Goal: Task Accomplishment & Management: Complete application form

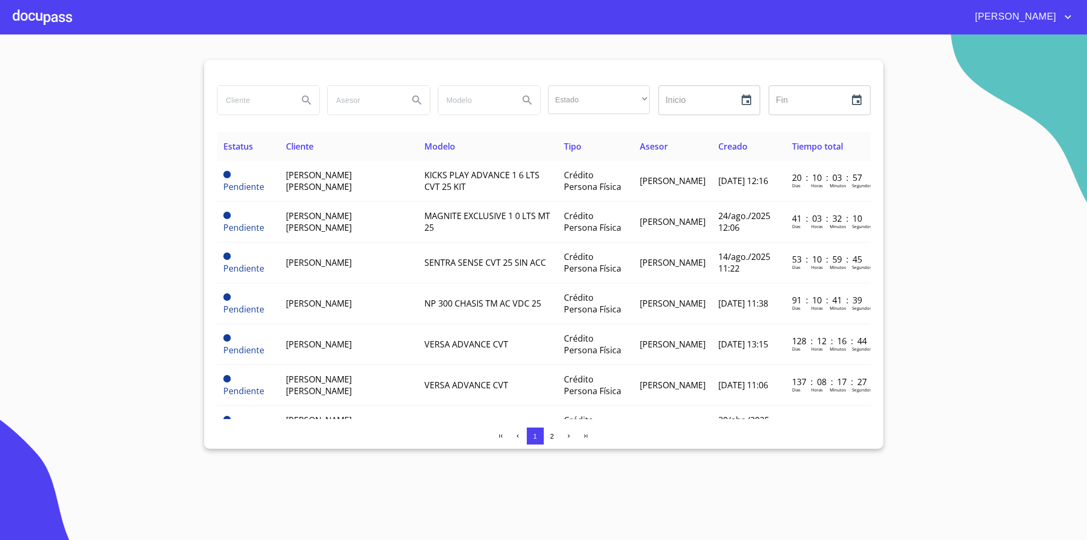
scroll to position [318, 0]
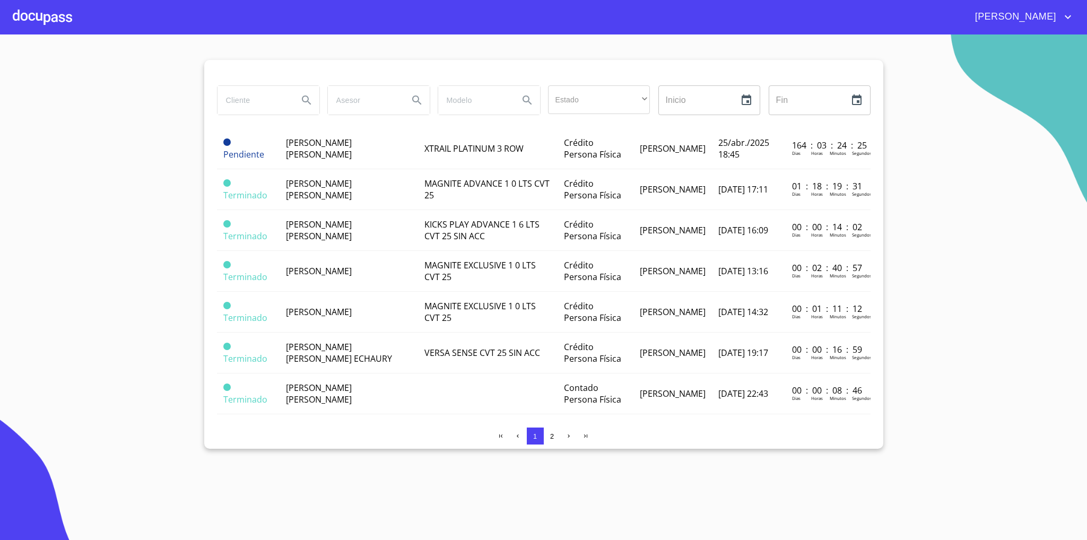
click at [274, 102] on input "search" at bounding box center [253, 100] width 72 height 29
type input "[PERSON_NAME]"
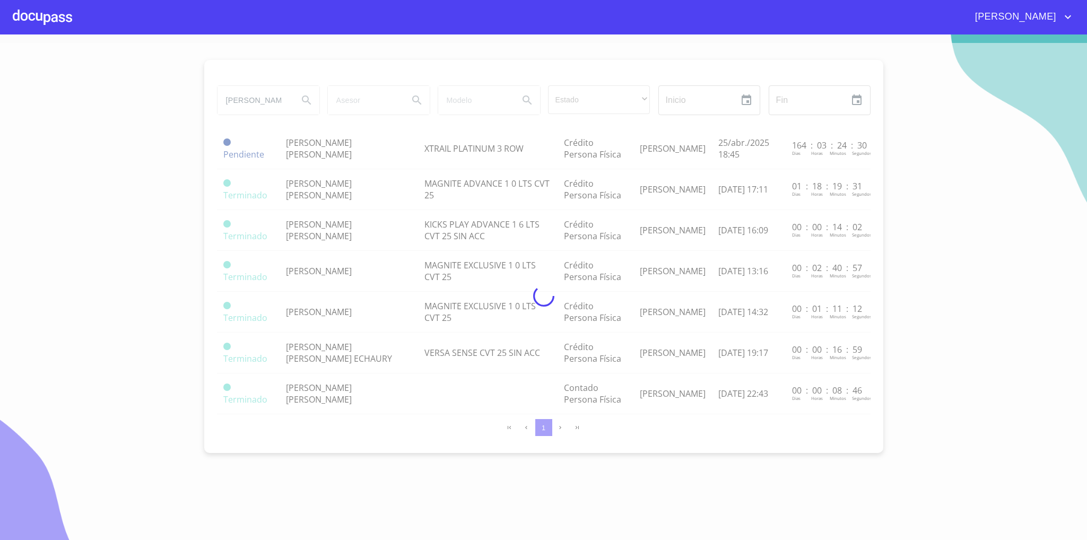
scroll to position [0, 0]
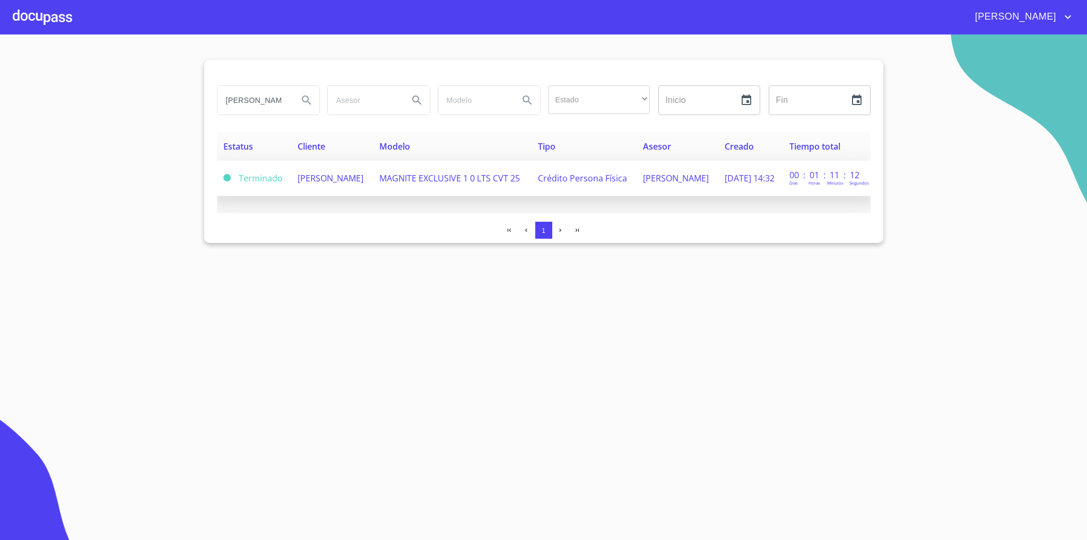
click at [298, 176] on span "[PERSON_NAME]" at bounding box center [331, 178] width 66 height 12
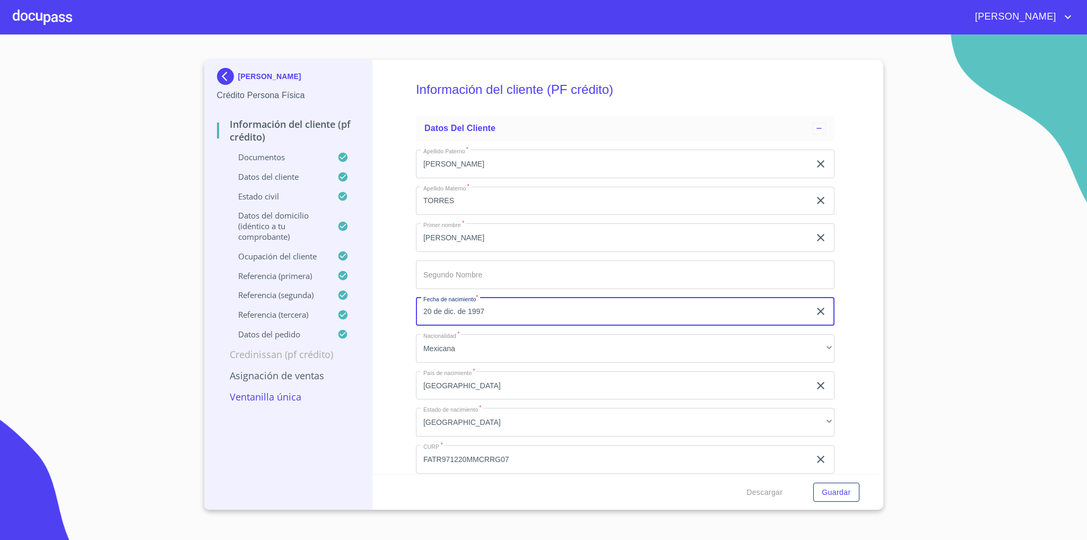
click at [483, 298] on input "20 de dic. de 1997" at bounding box center [615, 312] width 398 height 29
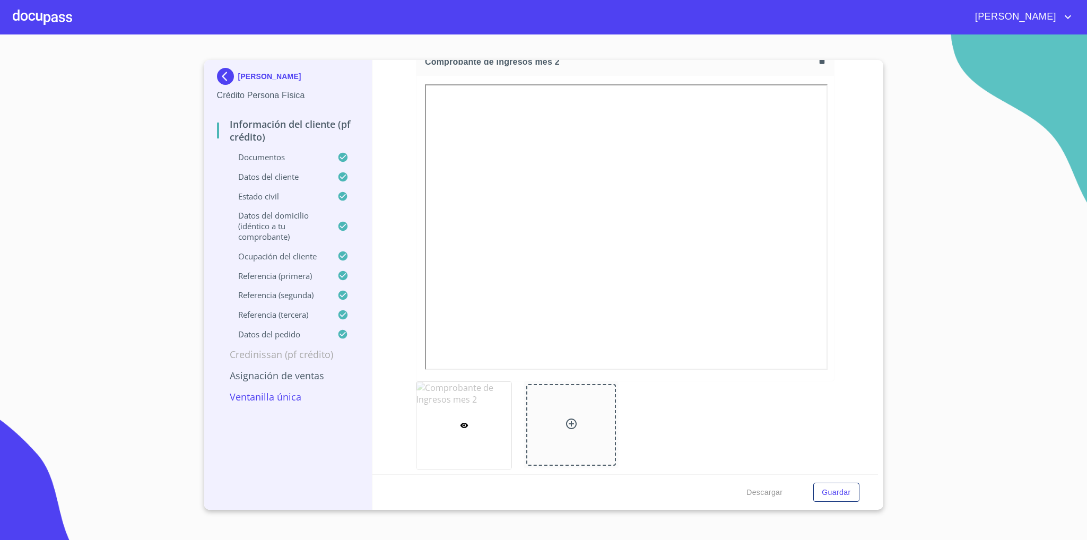
scroll to position [3574, 0]
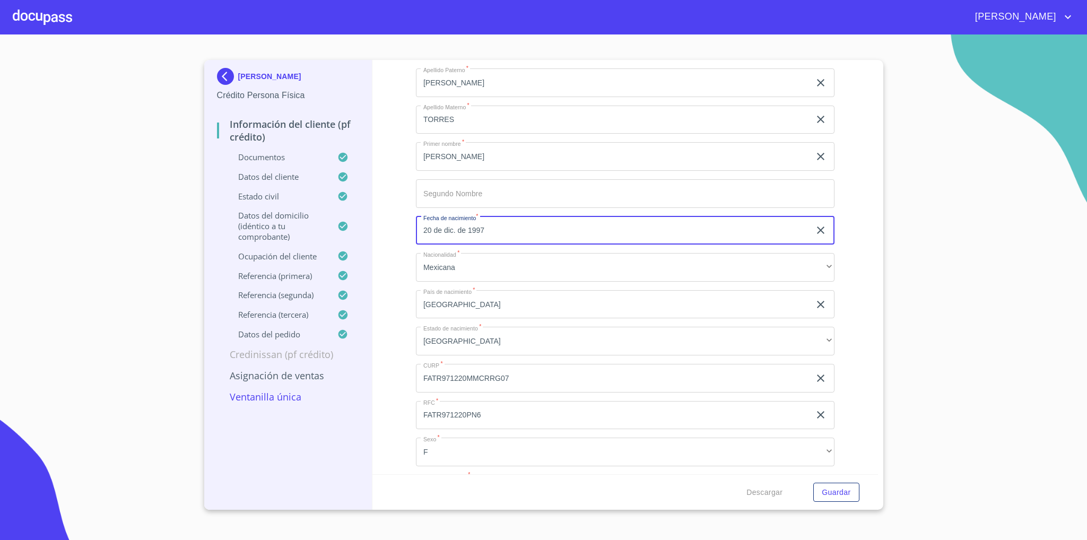
click at [215, 75] on div "[PERSON_NAME] Crédito Persona Física Información del cliente (PF crédito) Docum…" at bounding box center [288, 285] width 169 height 450
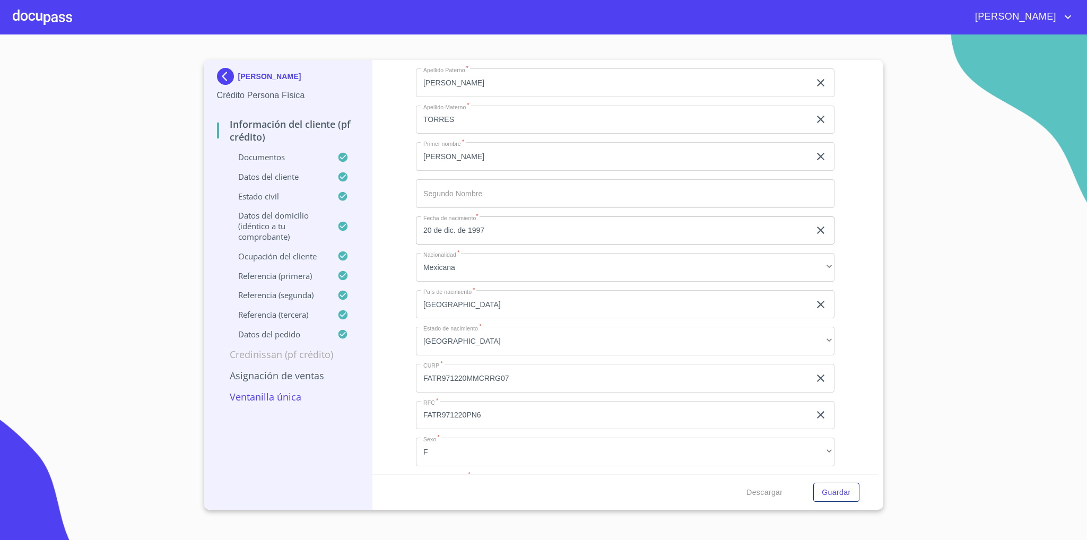
click at [223, 74] on img at bounding box center [227, 76] width 21 height 17
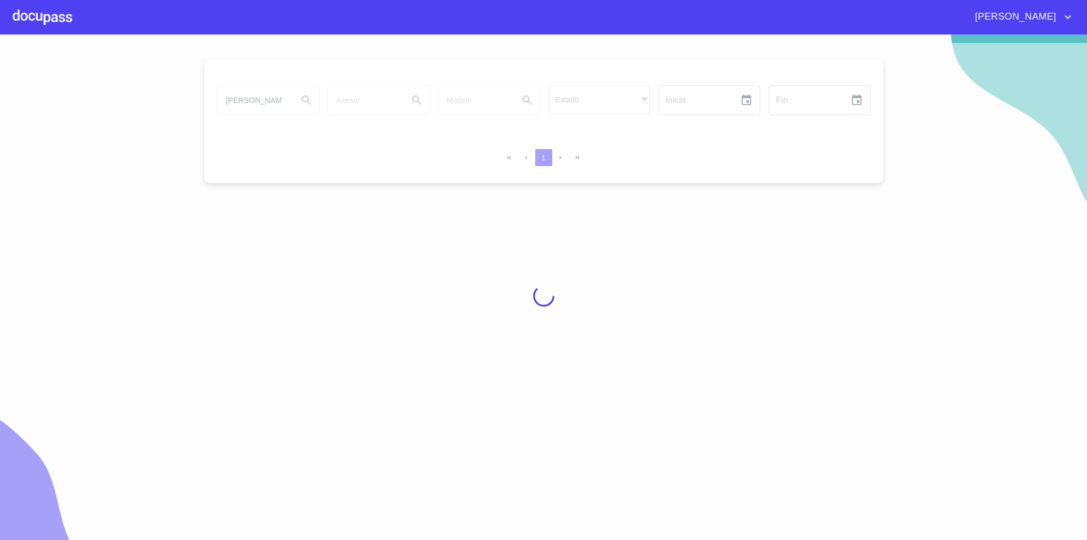
click at [257, 100] on div at bounding box center [543, 296] width 1087 height 506
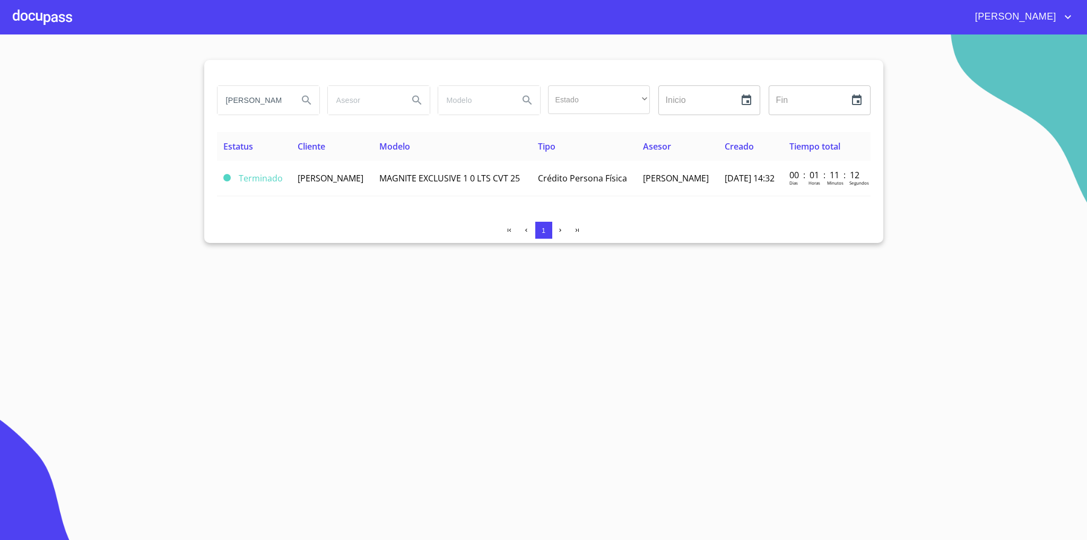
click at [251, 101] on input "[PERSON_NAME]" at bounding box center [253, 100] width 72 height 29
type input "[PERSON_NAME]"
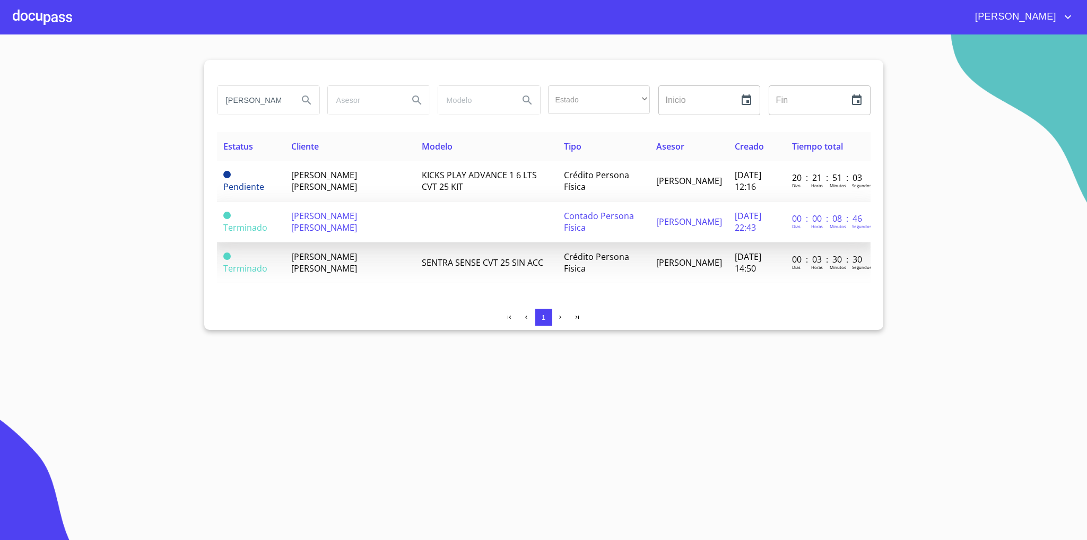
click at [335, 222] on td "[PERSON_NAME] [PERSON_NAME]" at bounding box center [350, 222] width 130 height 41
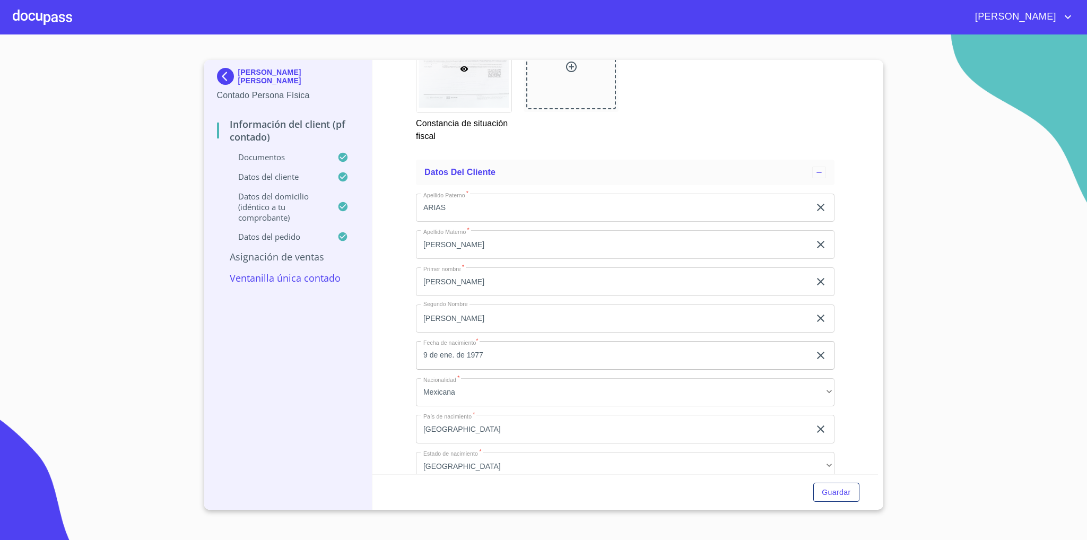
scroll to position [2076, 0]
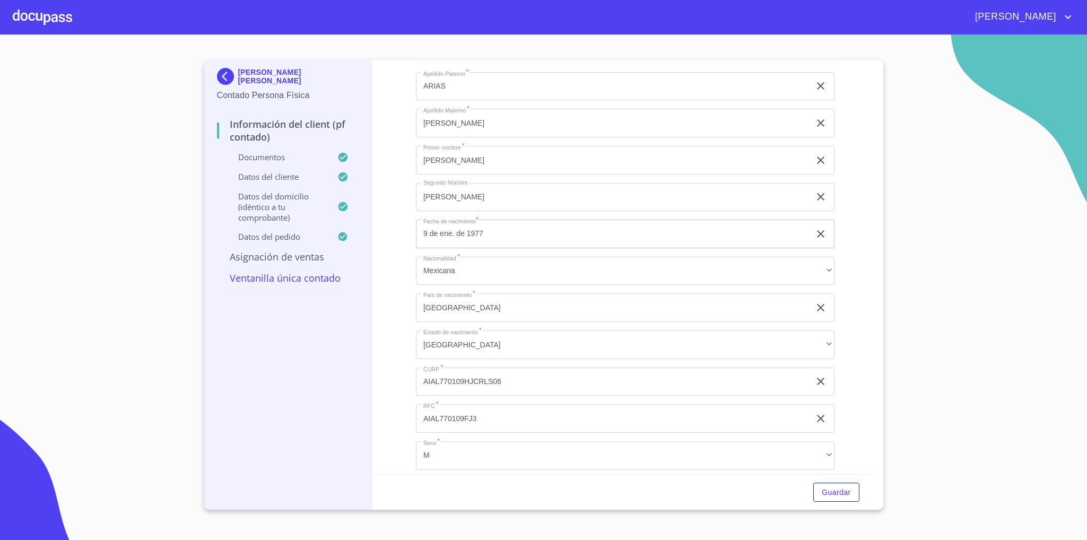
click at [478, 237] on input "9 de ene. de 1977" at bounding box center [615, 234] width 398 height 29
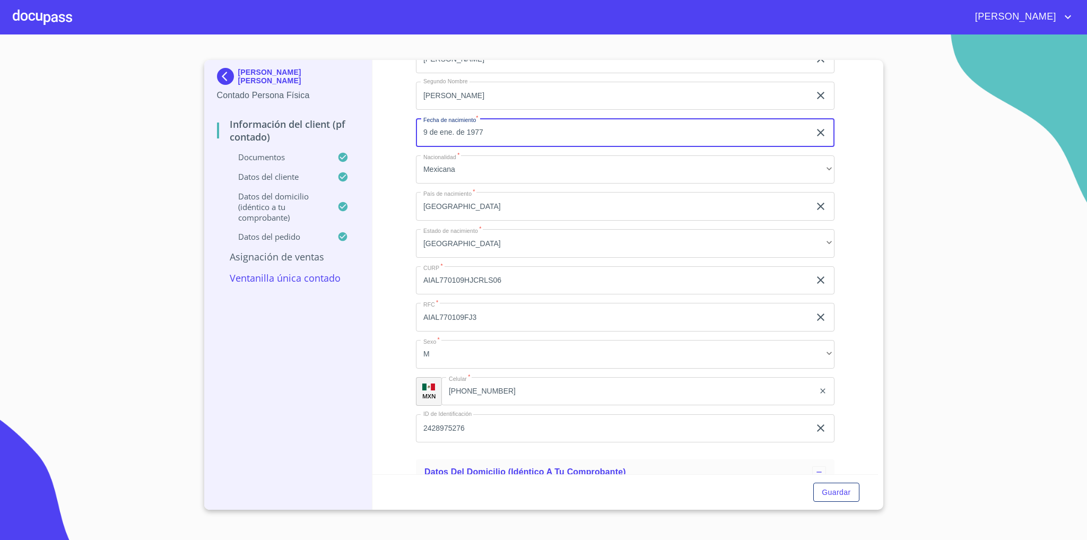
scroll to position [2235, 0]
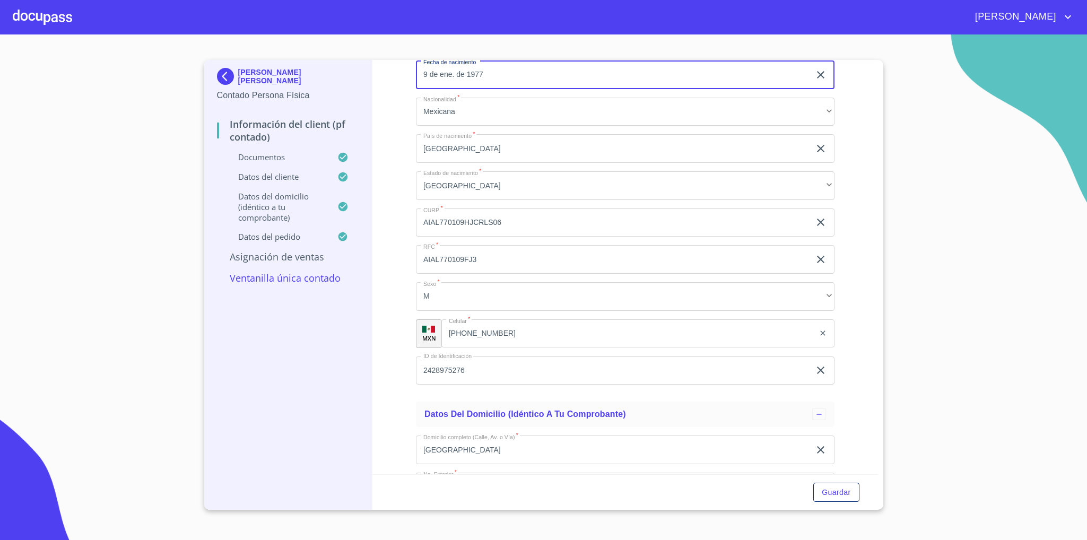
click at [475, 334] on input "[PHONE_NUMBER]" at bounding box center [627, 333] width 373 height 29
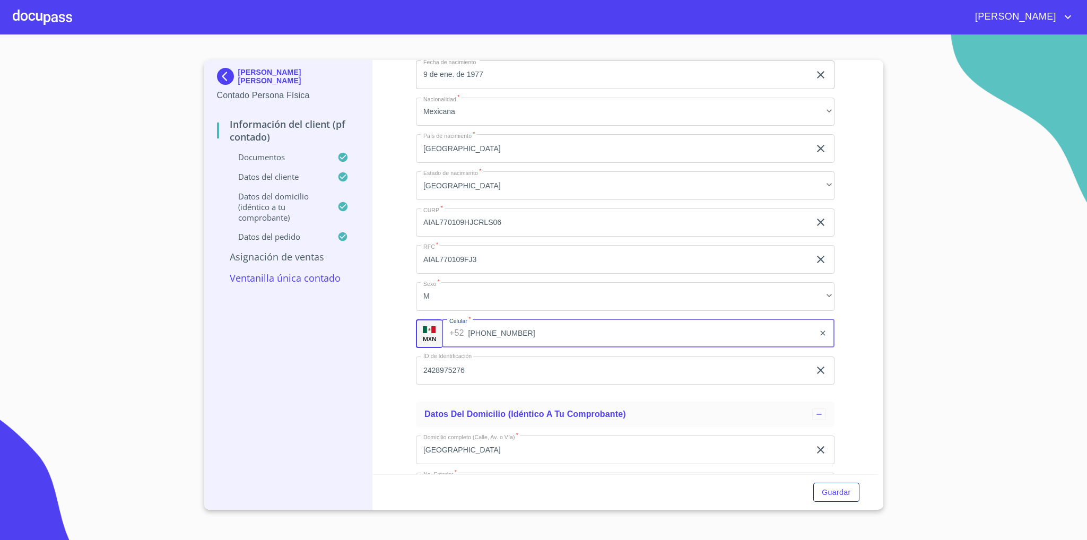
click at [475, 334] on input "[PHONE_NUMBER]" at bounding box center [641, 333] width 346 height 29
click at [219, 69] on img at bounding box center [227, 76] width 21 height 17
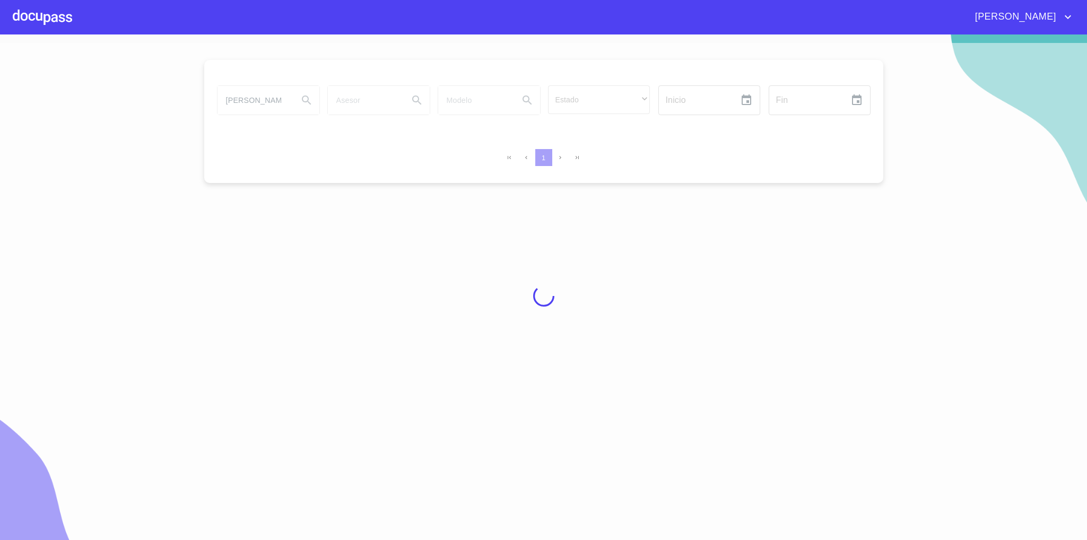
click at [257, 106] on div at bounding box center [543, 296] width 1087 height 506
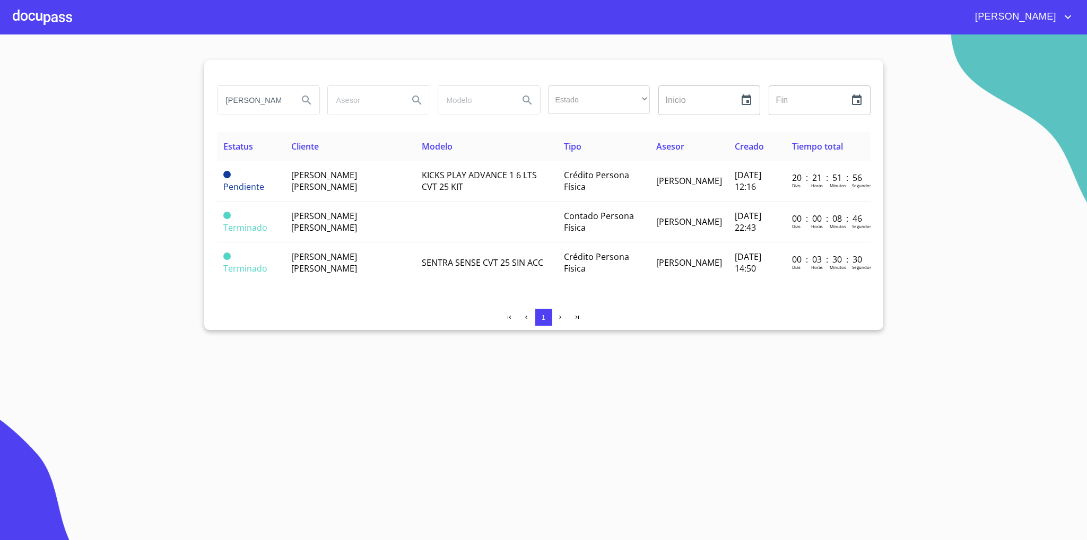
click at [255, 102] on input "[PERSON_NAME]" at bounding box center [253, 100] width 72 height 29
type input "[PERSON_NAME]"
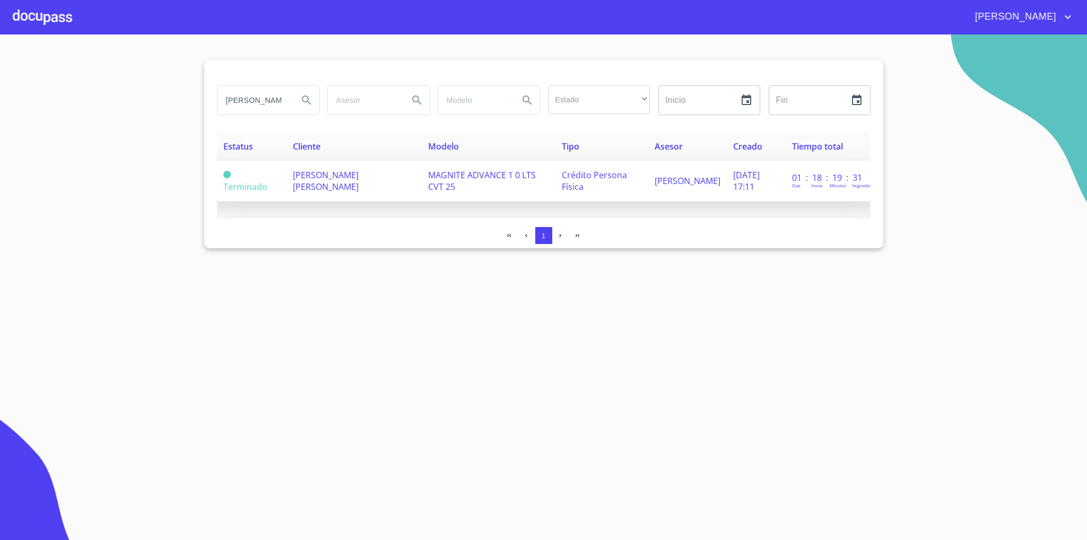
click at [330, 181] on span "[PERSON_NAME] [PERSON_NAME]" at bounding box center [326, 180] width 66 height 23
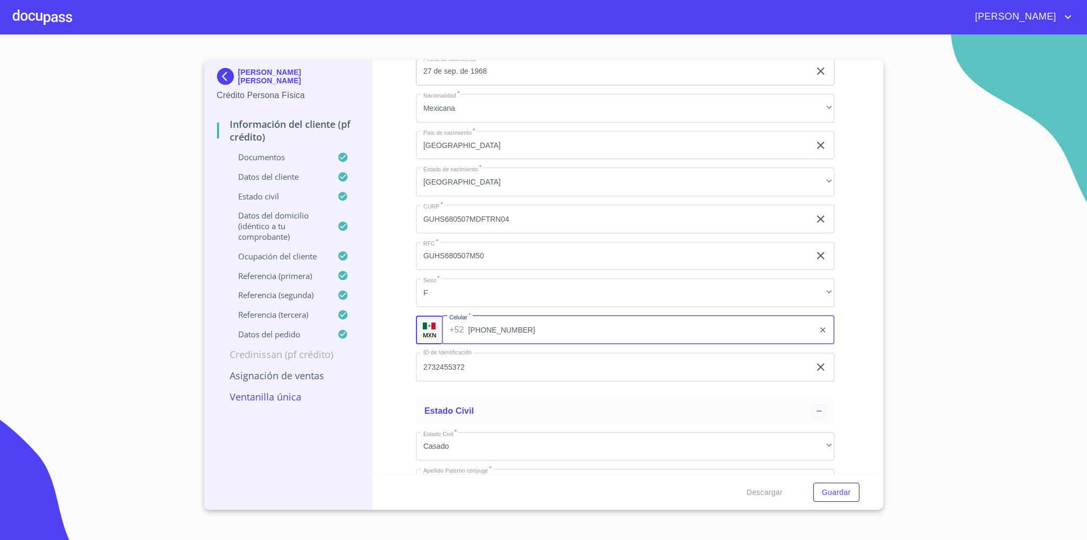
scroll to position [3495, 0]
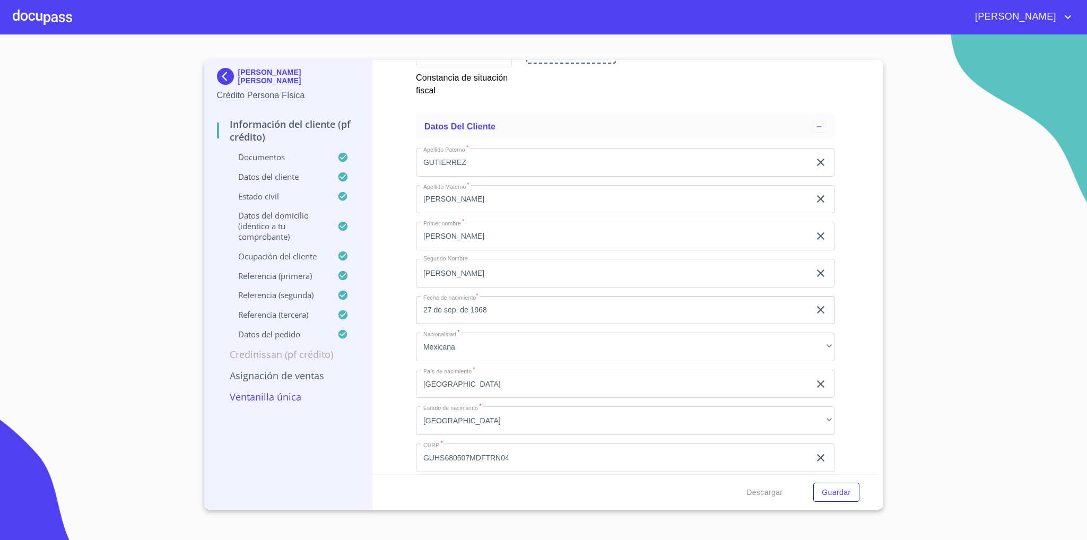
click at [465, 311] on input "27 de sep. de 1968" at bounding box center [615, 310] width 398 height 29
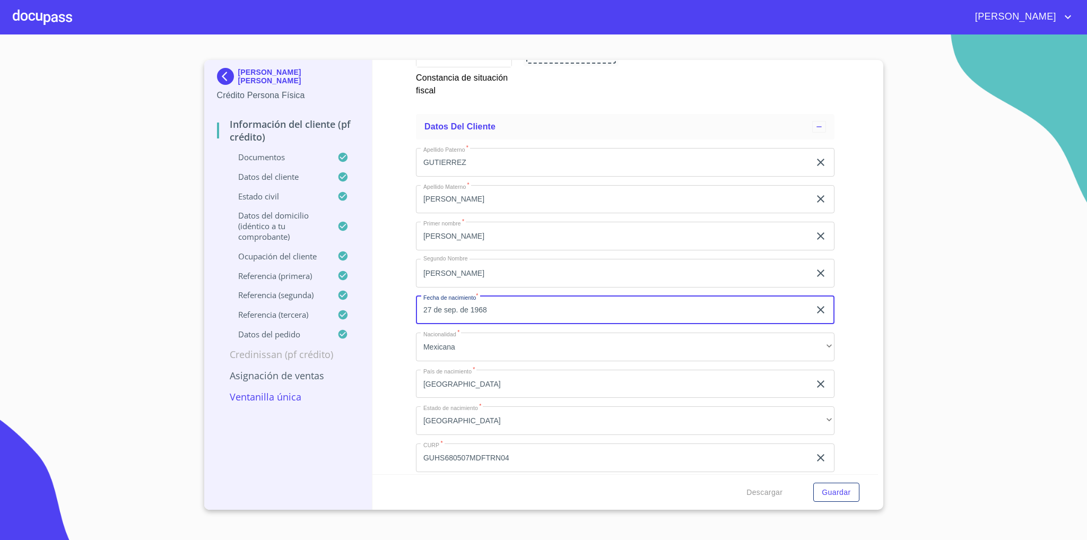
click at [457, 308] on input "27 de sep. de 1968" at bounding box center [615, 310] width 398 height 29
click at [451, 314] on input "27 de sep. de 1968" at bounding box center [615, 310] width 398 height 29
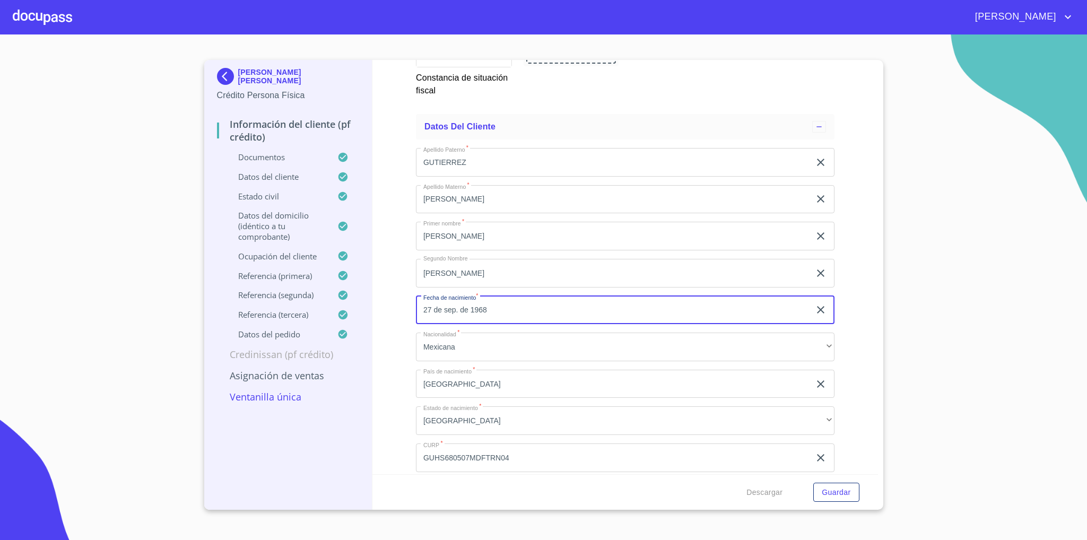
click at [450, 314] on input "27 de sep. de 1968" at bounding box center [615, 310] width 398 height 29
click at [438, 312] on input "27 de sep. de 1968" at bounding box center [615, 310] width 398 height 29
click at [454, 317] on input "27 de sep. de 1968" at bounding box center [615, 310] width 398 height 29
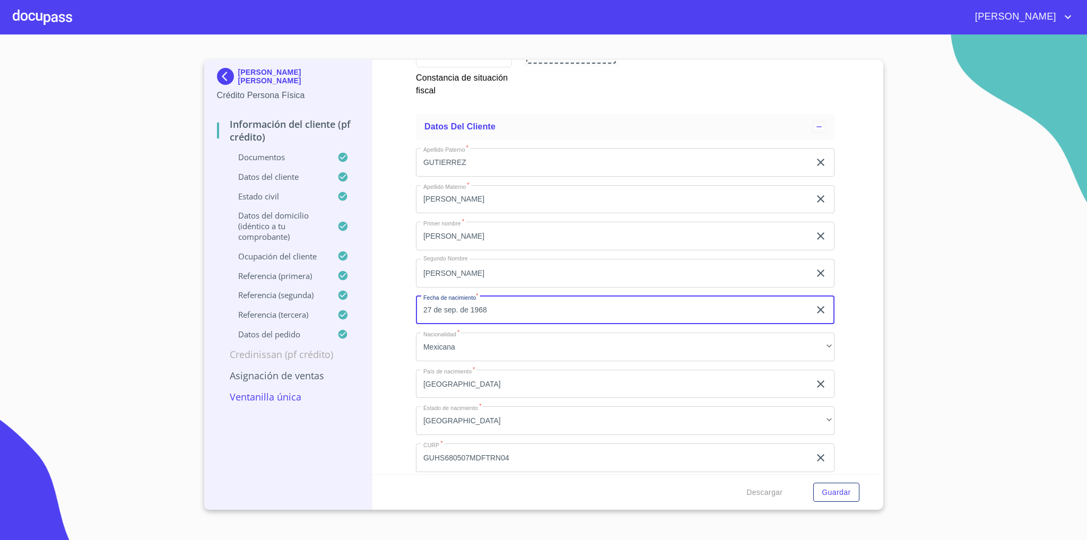
click at [454, 317] on input "27 de sep. de 1968" at bounding box center [615, 310] width 398 height 29
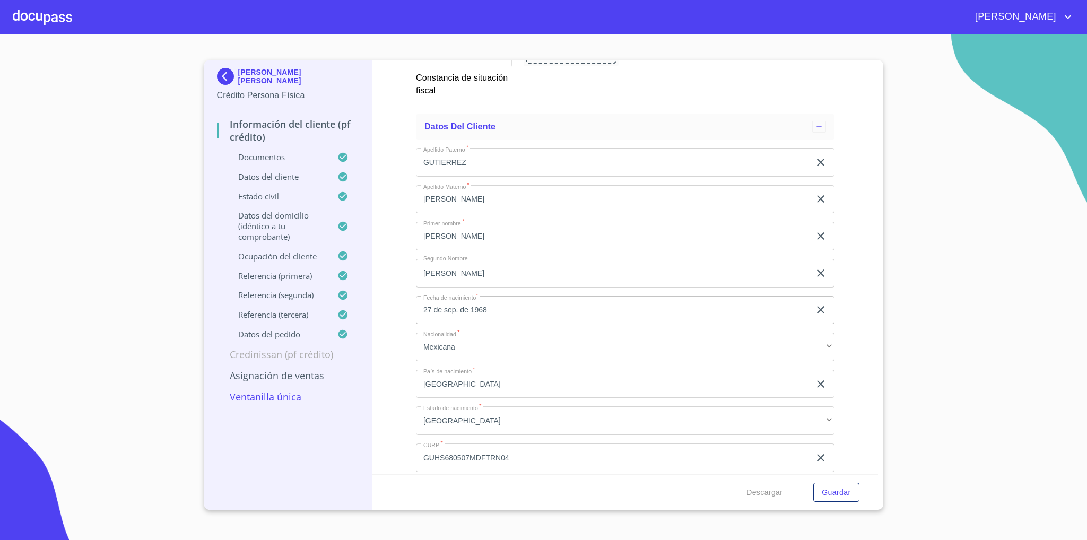
click at [831, 185] on div "Información del cliente (PF crédito) Documentos Documento de identificación   *…" at bounding box center [625, 267] width 506 height 414
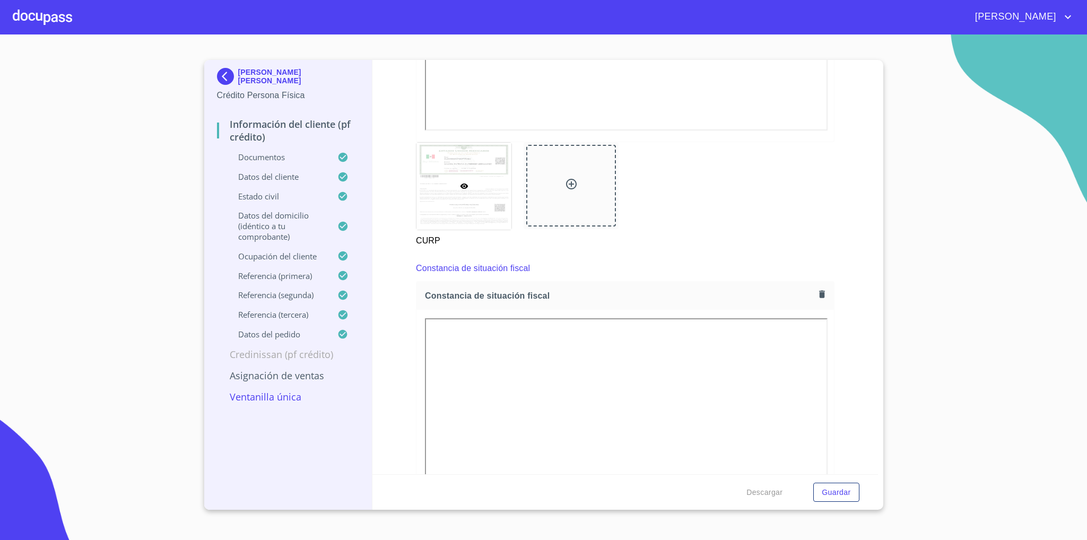
scroll to position [2858, 0]
click at [220, 80] on img at bounding box center [227, 76] width 21 height 17
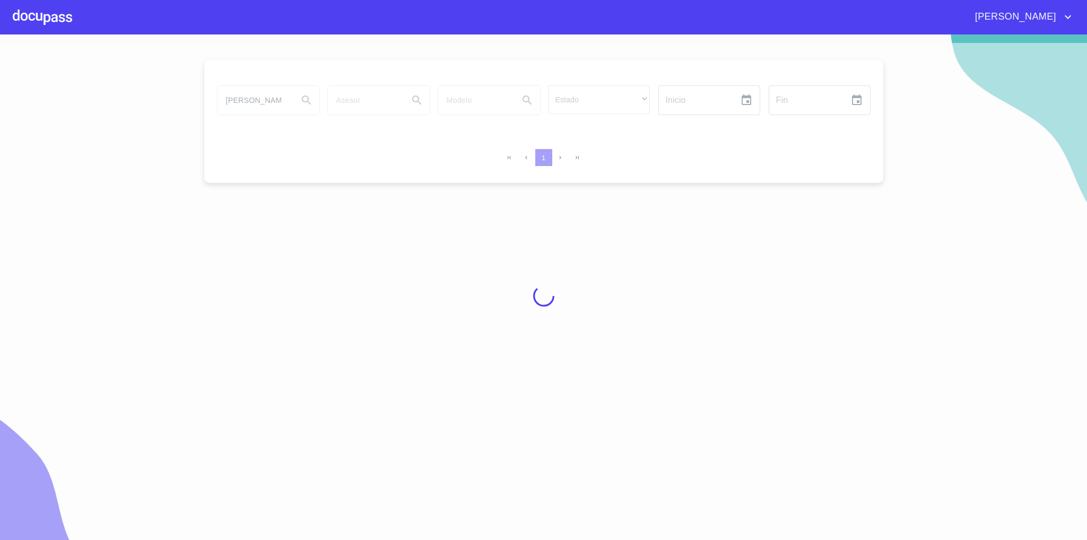
click at [256, 100] on div at bounding box center [543, 296] width 1087 height 506
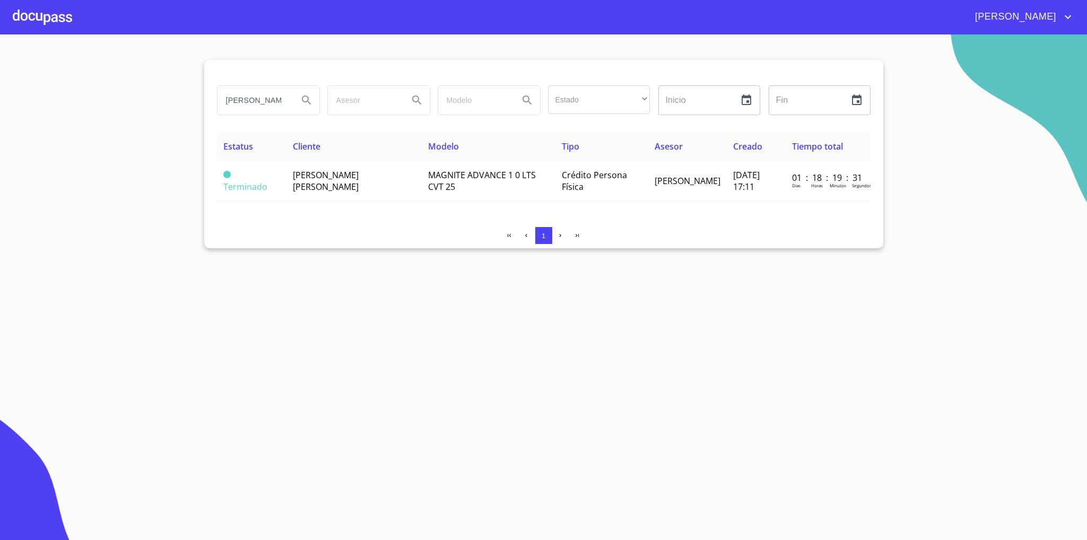
click at [255, 100] on input "[PERSON_NAME]" at bounding box center [253, 100] width 72 height 29
type input "[PERSON_NAME]"
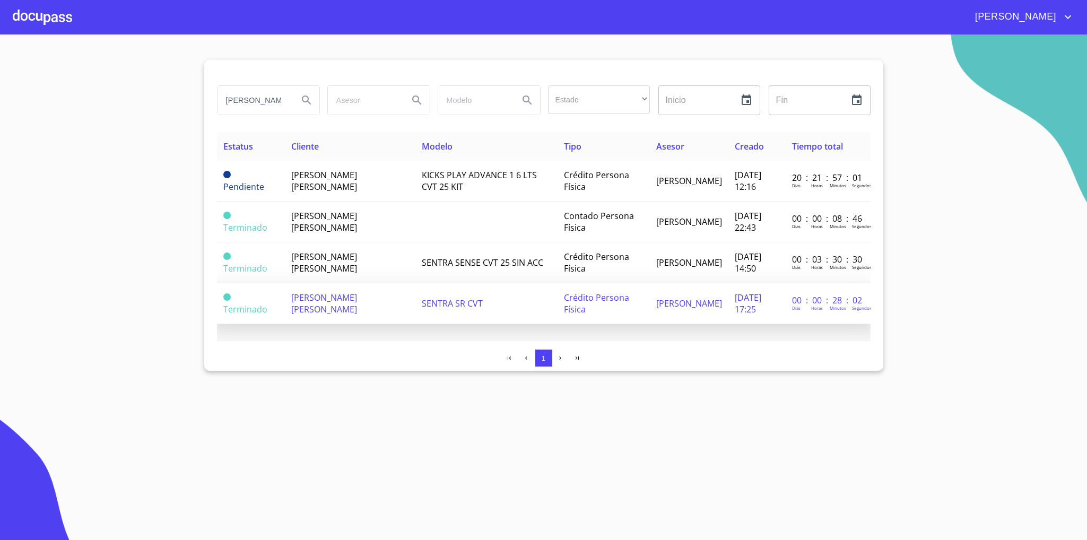
click at [376, 300] on td "[PERSON_NAME] [PERSON_NAME]" at bounding box center [350, 303] width 130 height 41
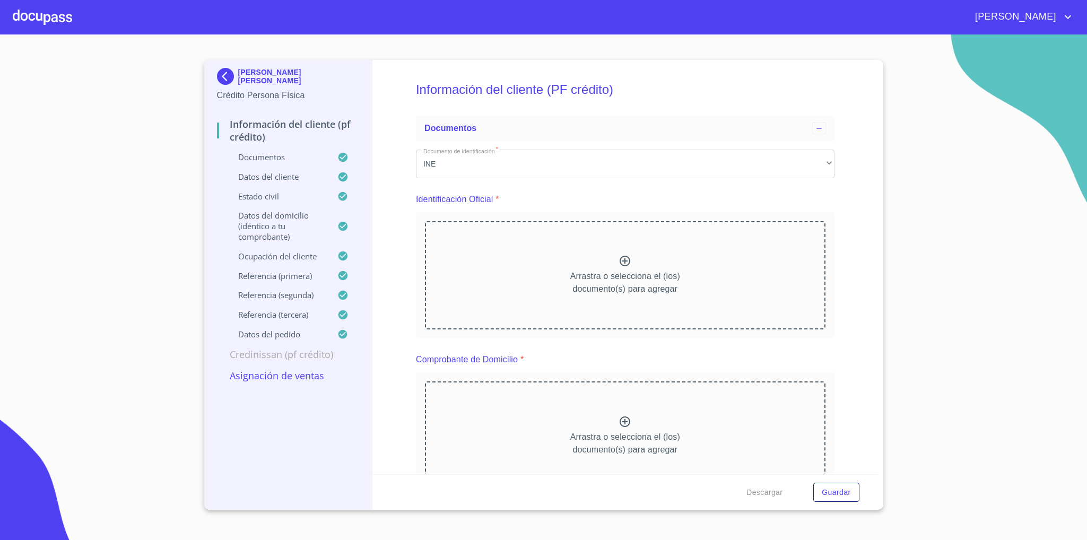
scroll to position [1401, 0]
